Goal: Task Accomplishment & Management: Use online tool/utility

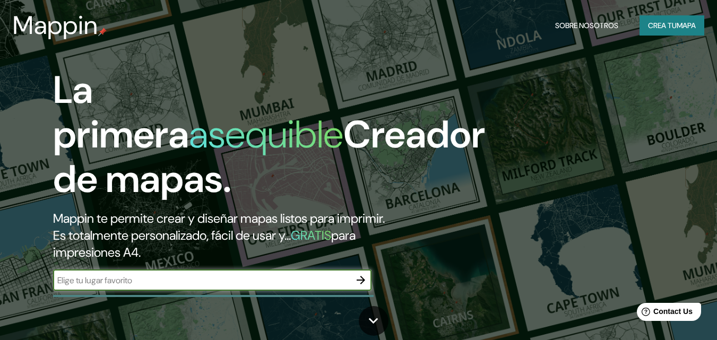
click at [175, 289] on div "​" at bounding box center [212, 280] width 319 height 21
type input "cartago [PERSON_NAME]"
click at [358, 273] on button "button" at bounding box center [360, 280] width 21 height 21
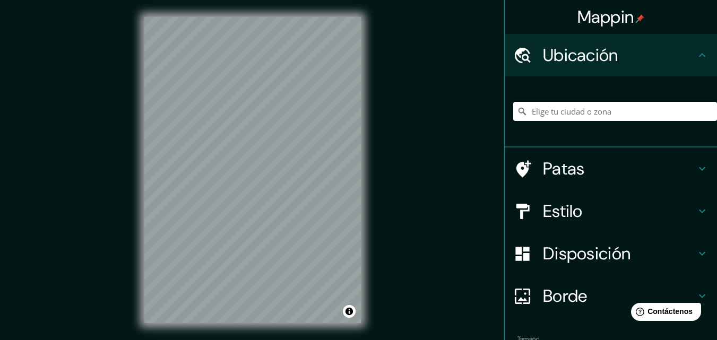
click at [572, 112] on input "Elige tu ciudad o zona" at bounding box center [616, 111] width 204 height 19
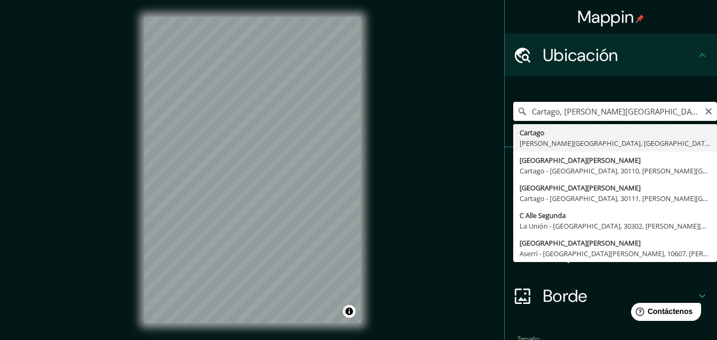
type input "Cartago, [PERSON_NAME][GEOGRAPHIC_DATA], [GEOGRAPHIC_DATA]"
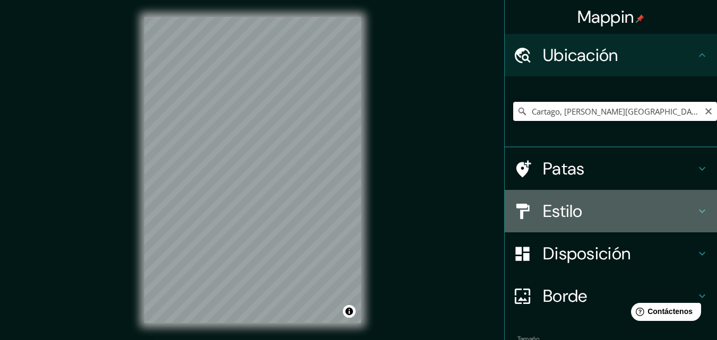
click at [576, 211] on h4 "Estilo" at bounding box center [619, 211] width 153 height 21
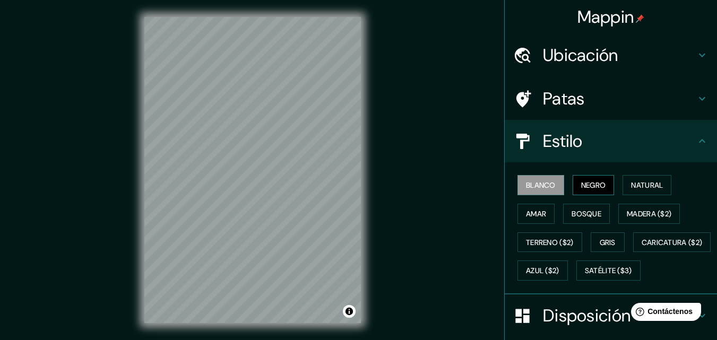
click at [588, 190] on font "Negro" at bounding box center [593, 186] width 25 height 10
